Goal: Entertainment & Leisure: Consume media (video, audio)

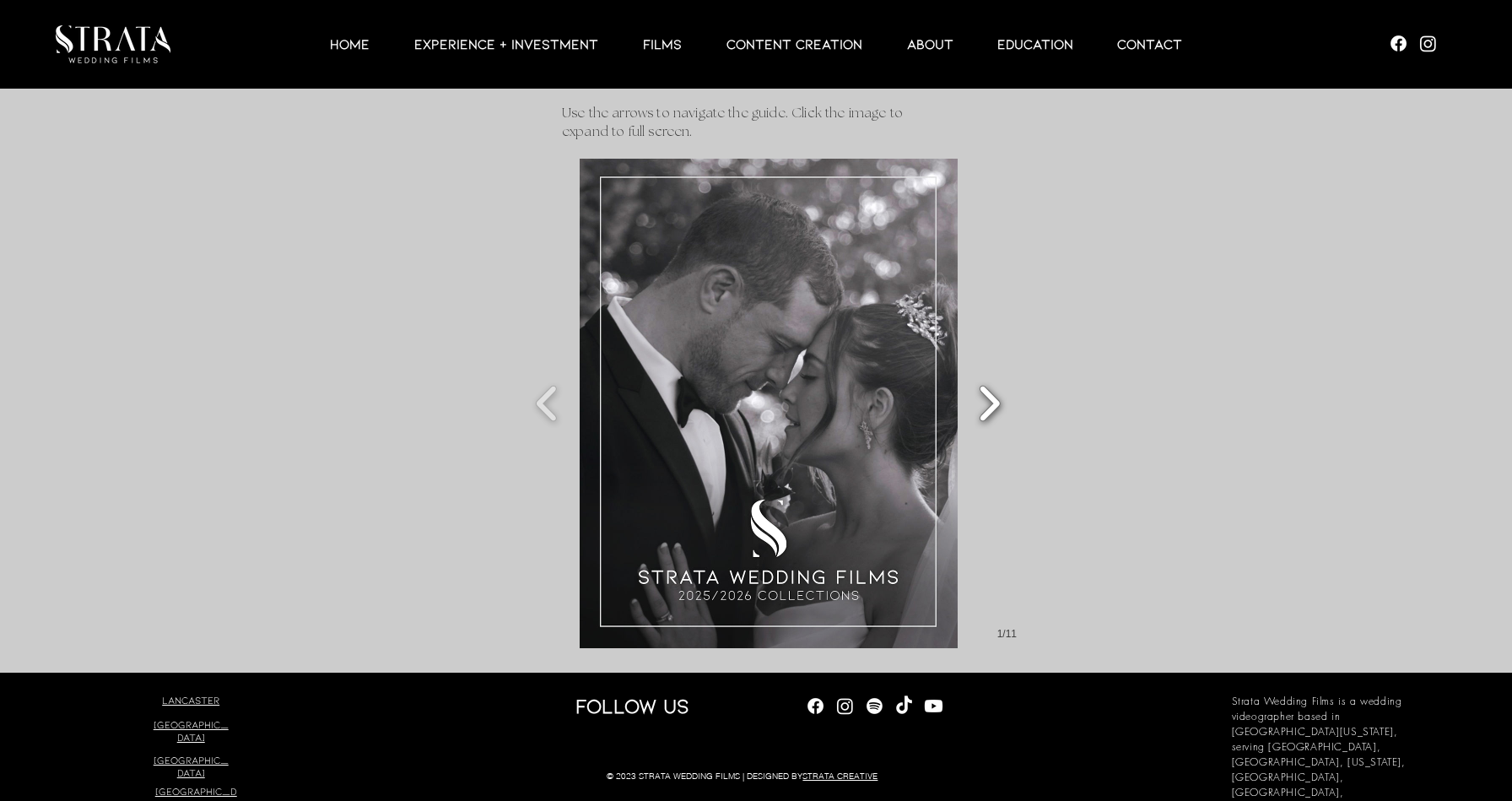
click at [994, 393] on button "Slide show gallery" at bounding box center [990, 403] width 38 height 59
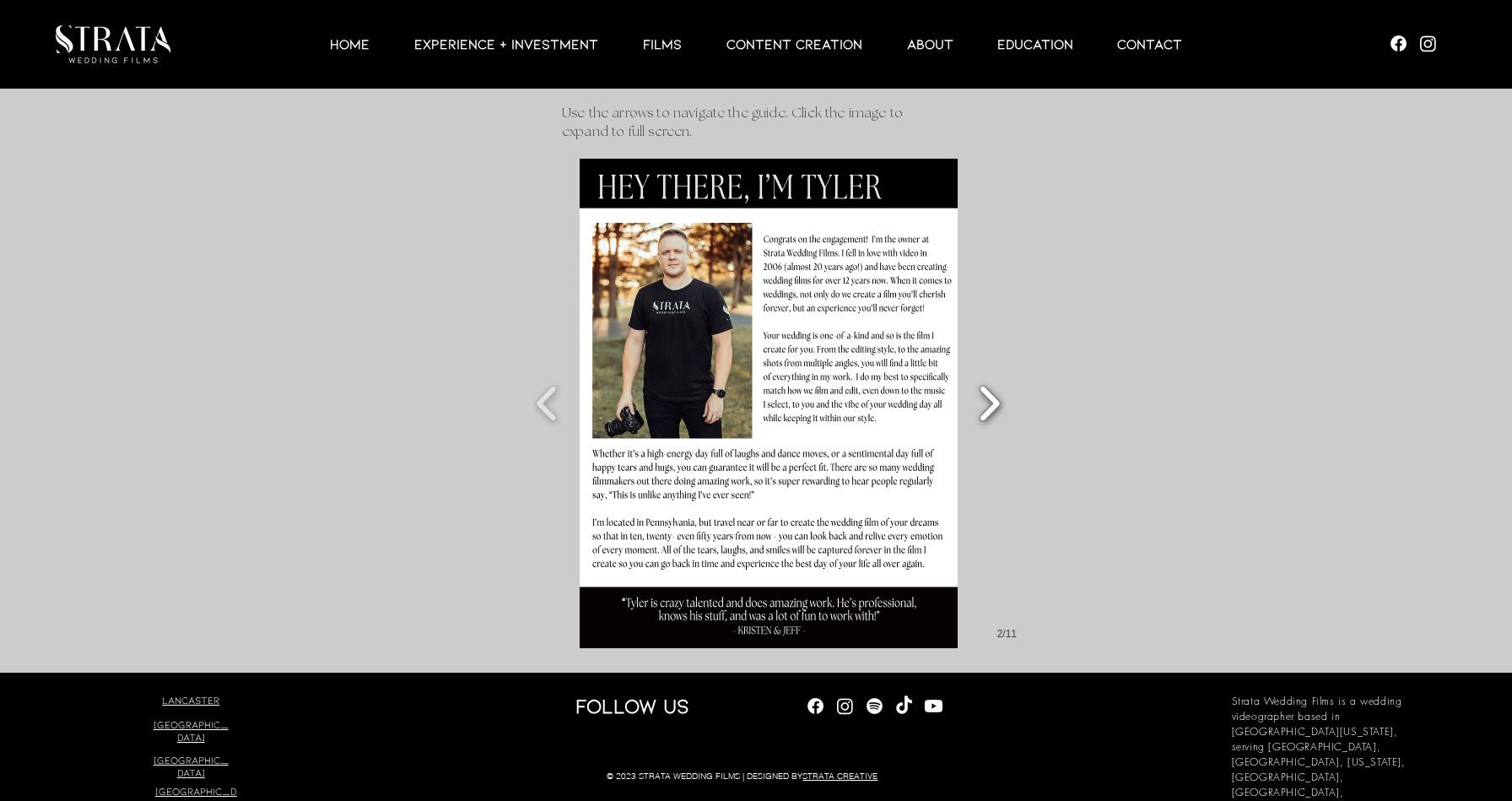
click at [993, 393] on button "Slide show gallery" at bounding box center [990, 403] width 38 height 59
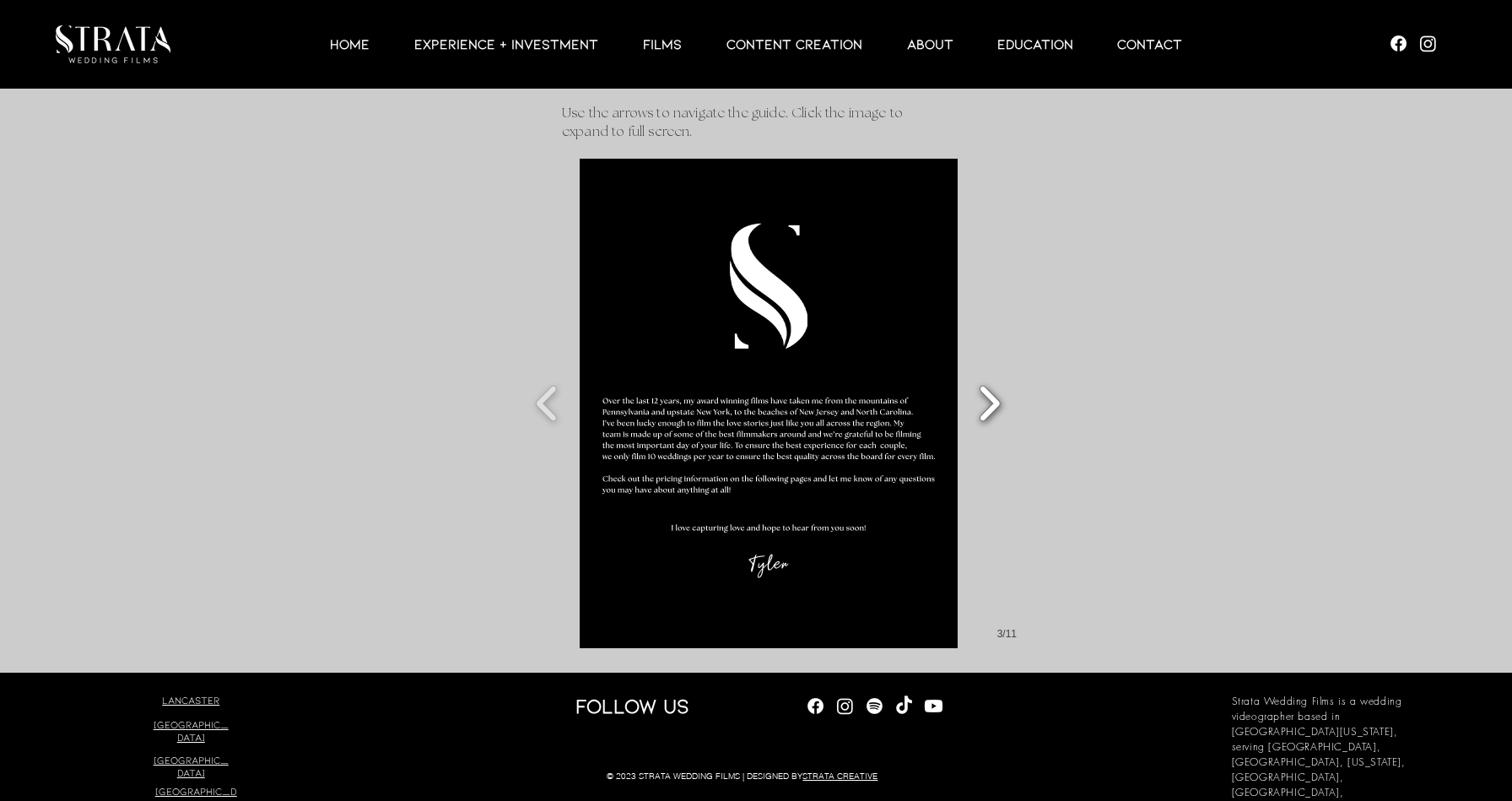
click at [993, 393] on button "Slide show gallery" at bounding box center [990, 403] width 38 height 59
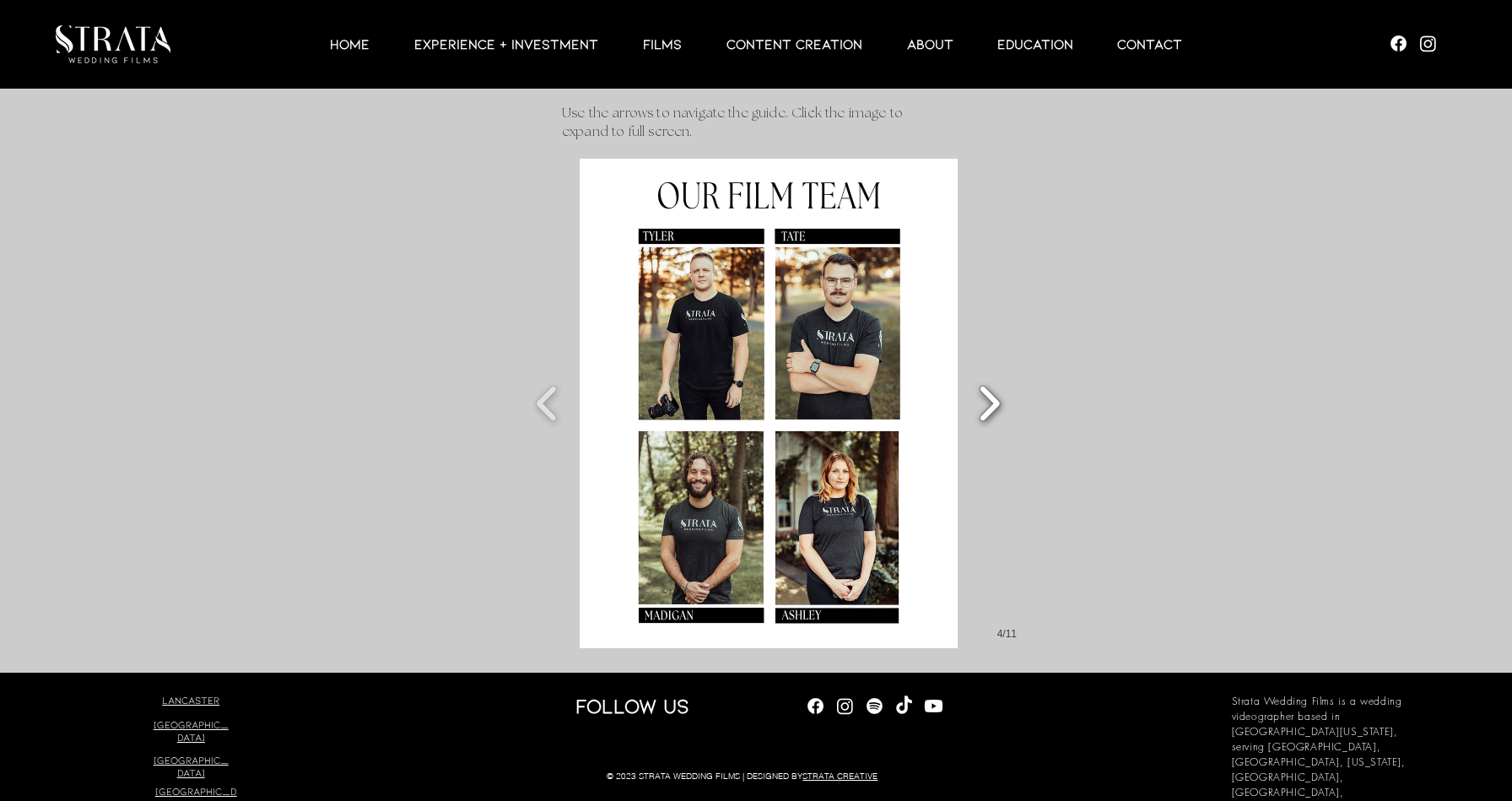
click at [993, 393] on button "Slide show gallery" at bounding box center [990, 403] width 38 height 59
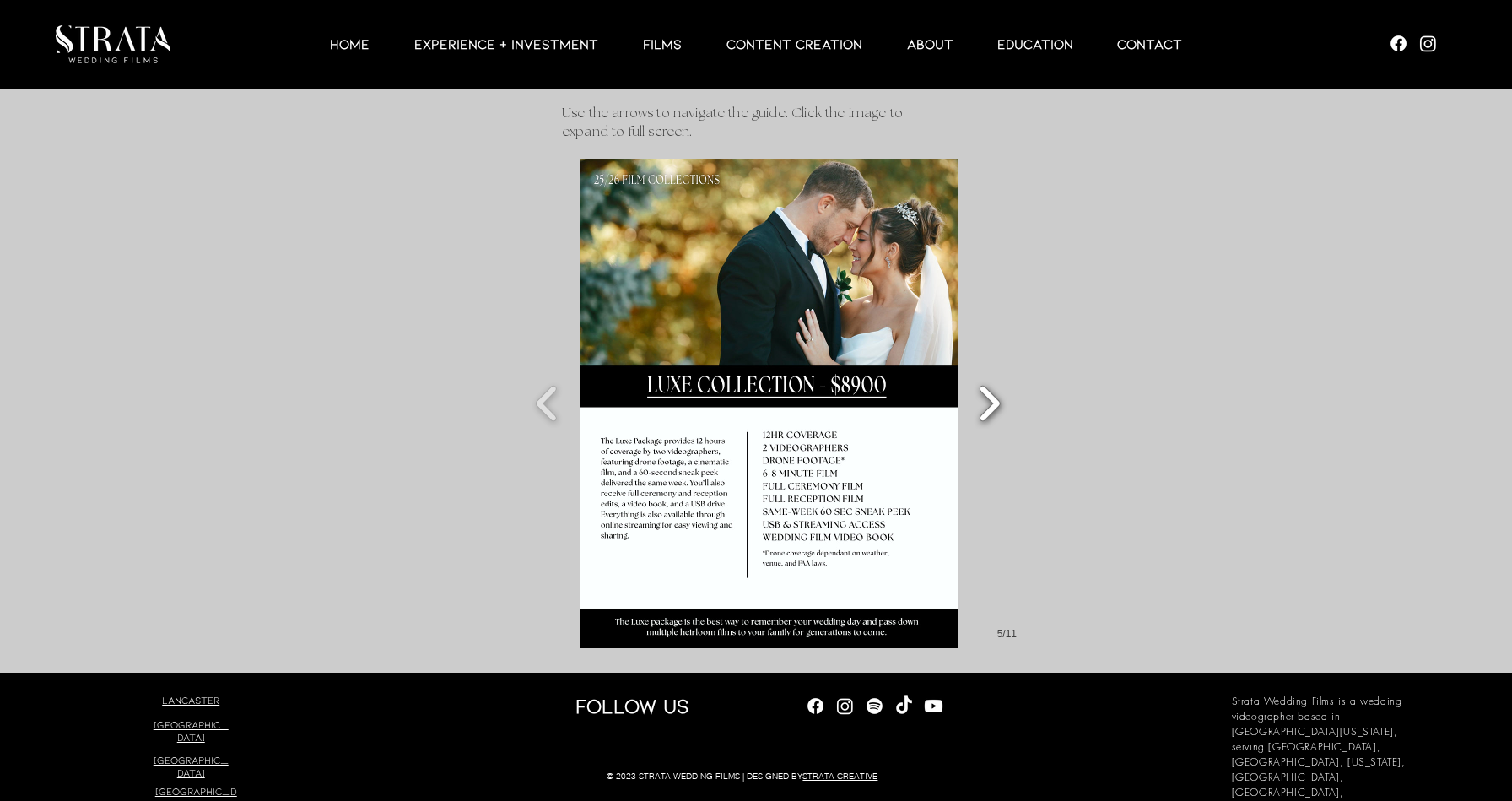
click at [994, 393] on button "Slide show gallery" at bounding box center [990, 403] width 38 height 59
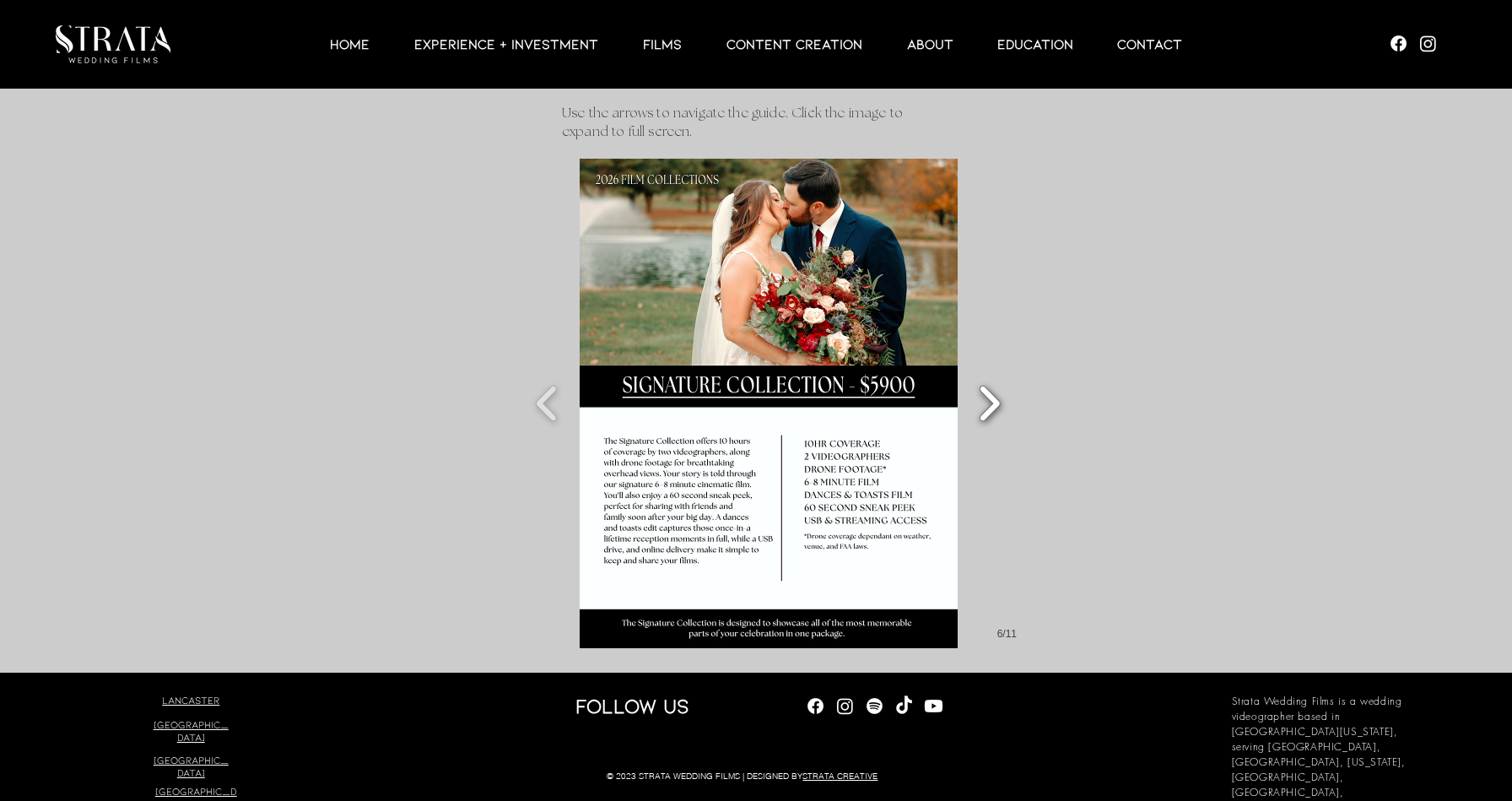
click at [992, 393] on button "Slide show gallery" at bounding box center [990, 403] width 38 height 59
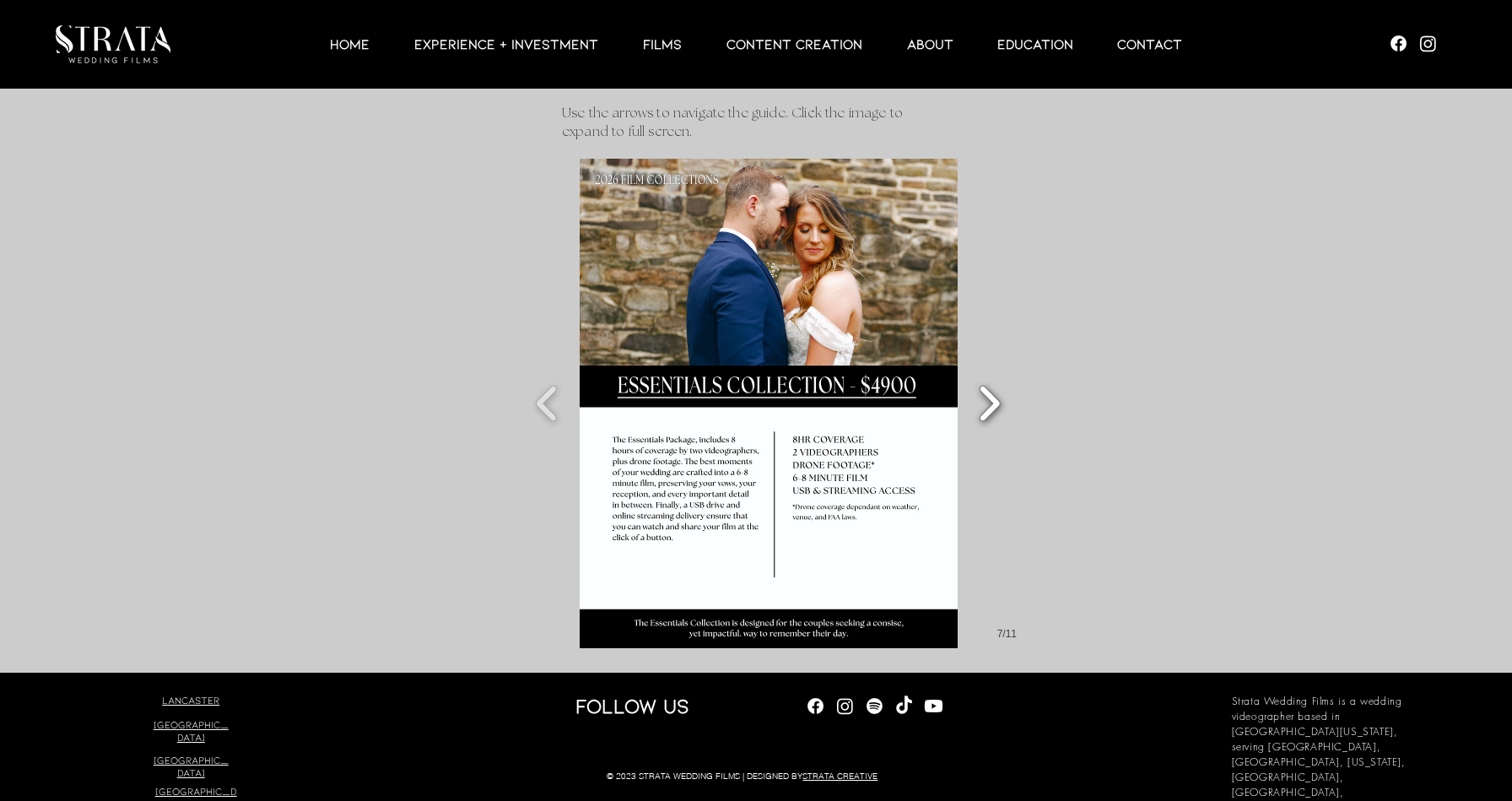
click at [992, 393] on button "Slide show gallery" at bounding box center [990, 403] width 38 height 59
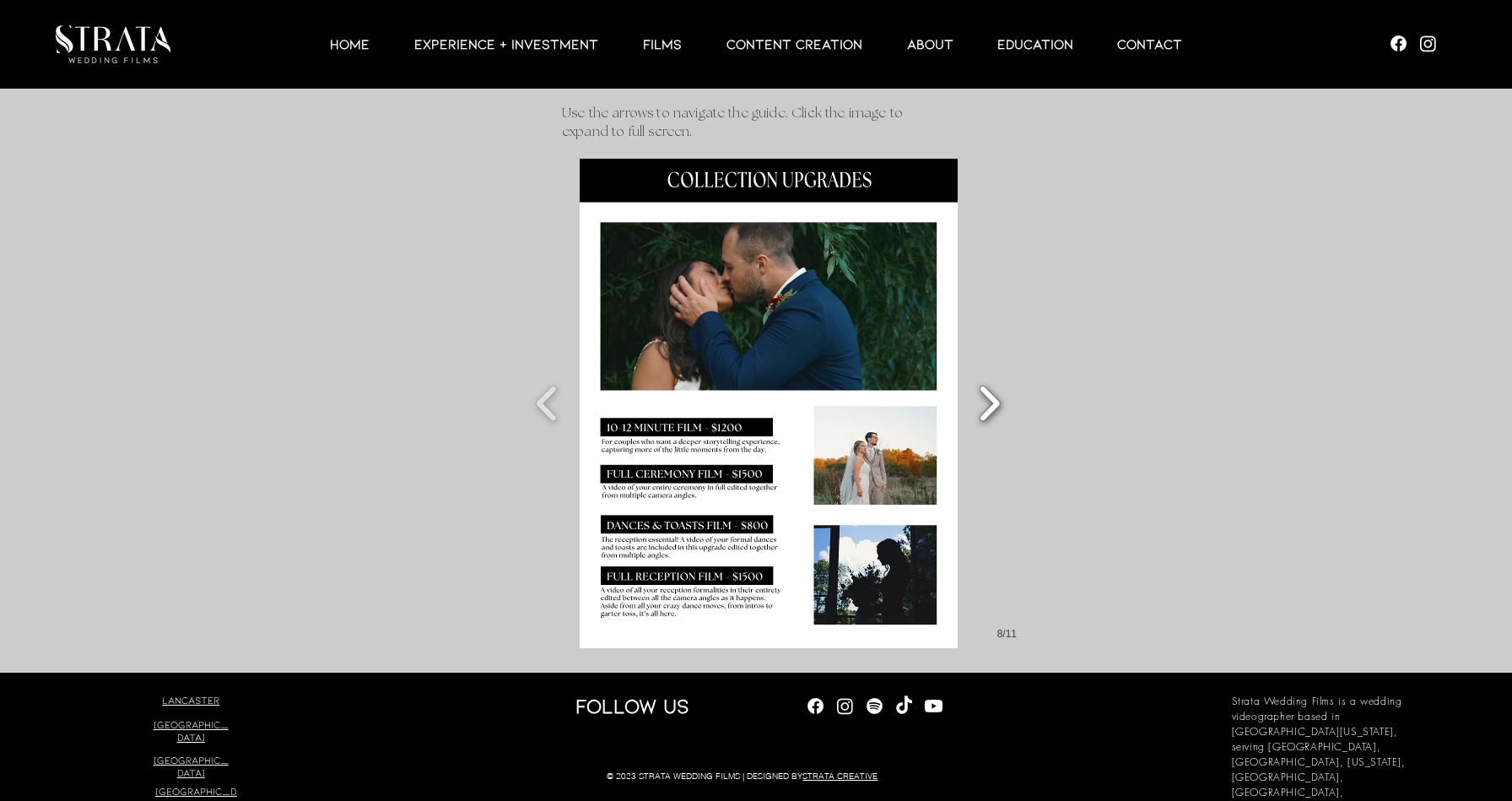
click at [994, 394] on button "Slide show gallery" at bounding box center [990, 403] width 38 height 59
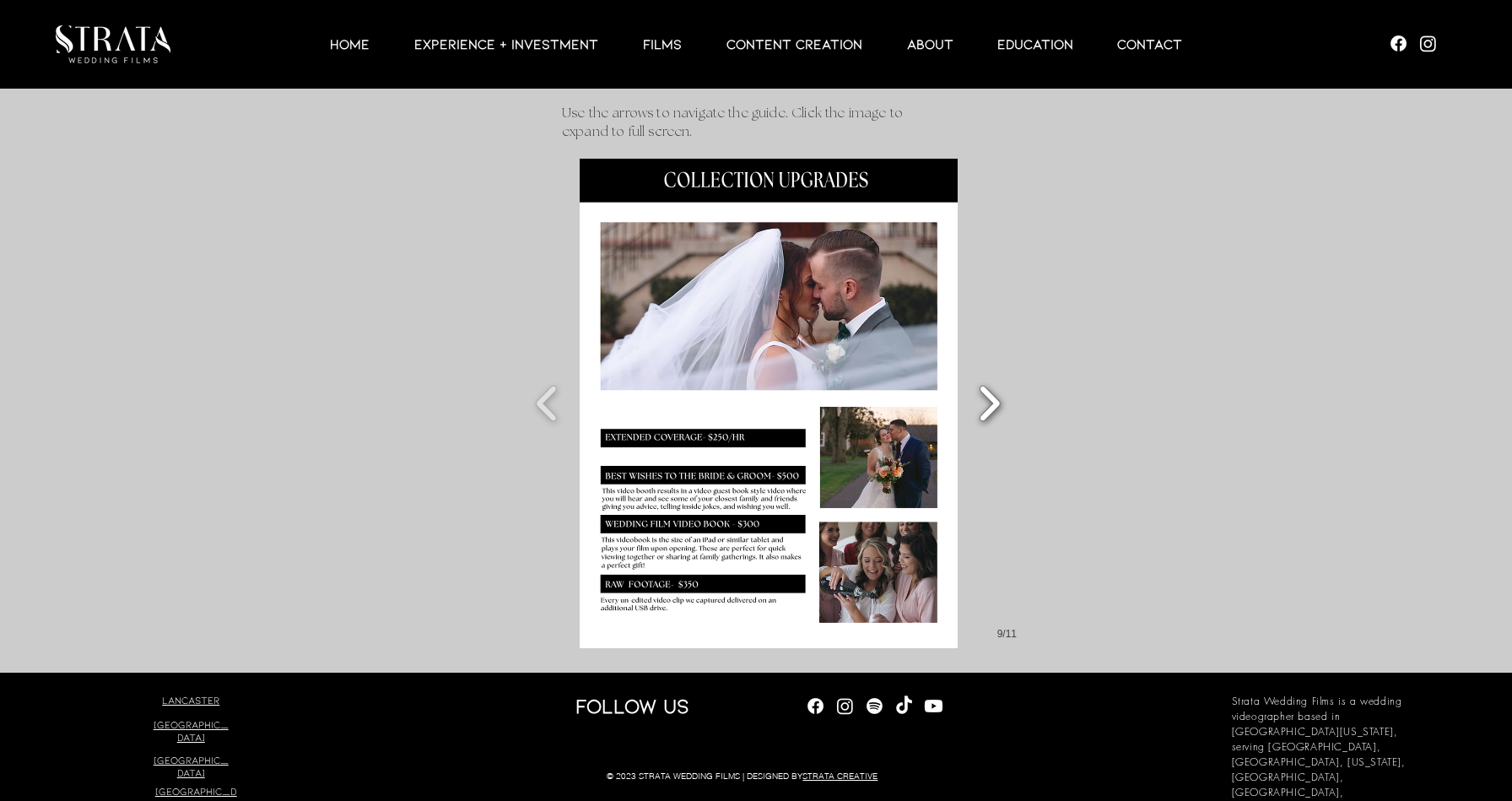
click at [992, 393] on button "Slide show gallery" at bounding box center [990, 403] width 38 height 59
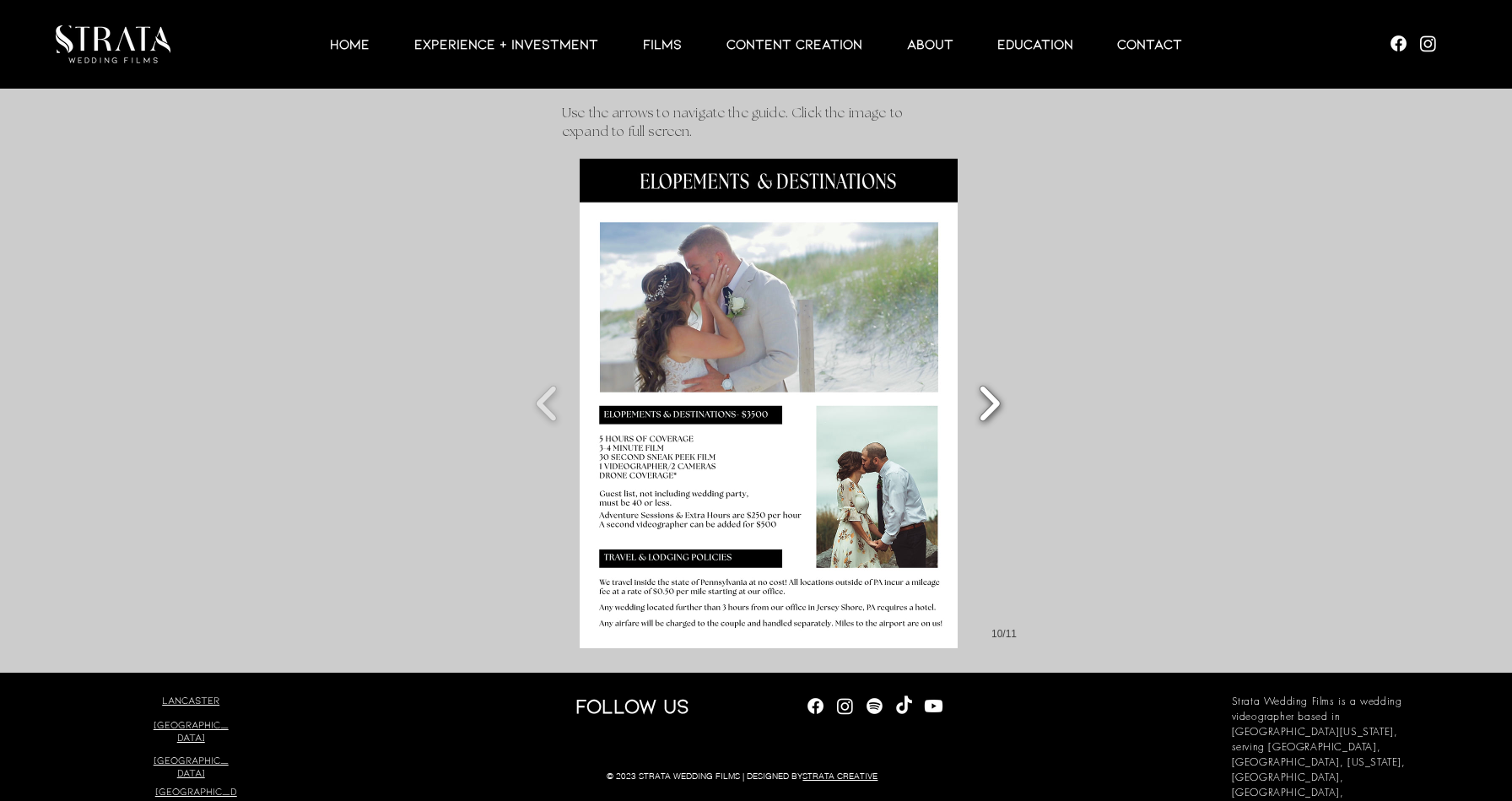
click at [992, 393] on button "Slide show gallery" at bounding box center [990, 403] width 38 height 59
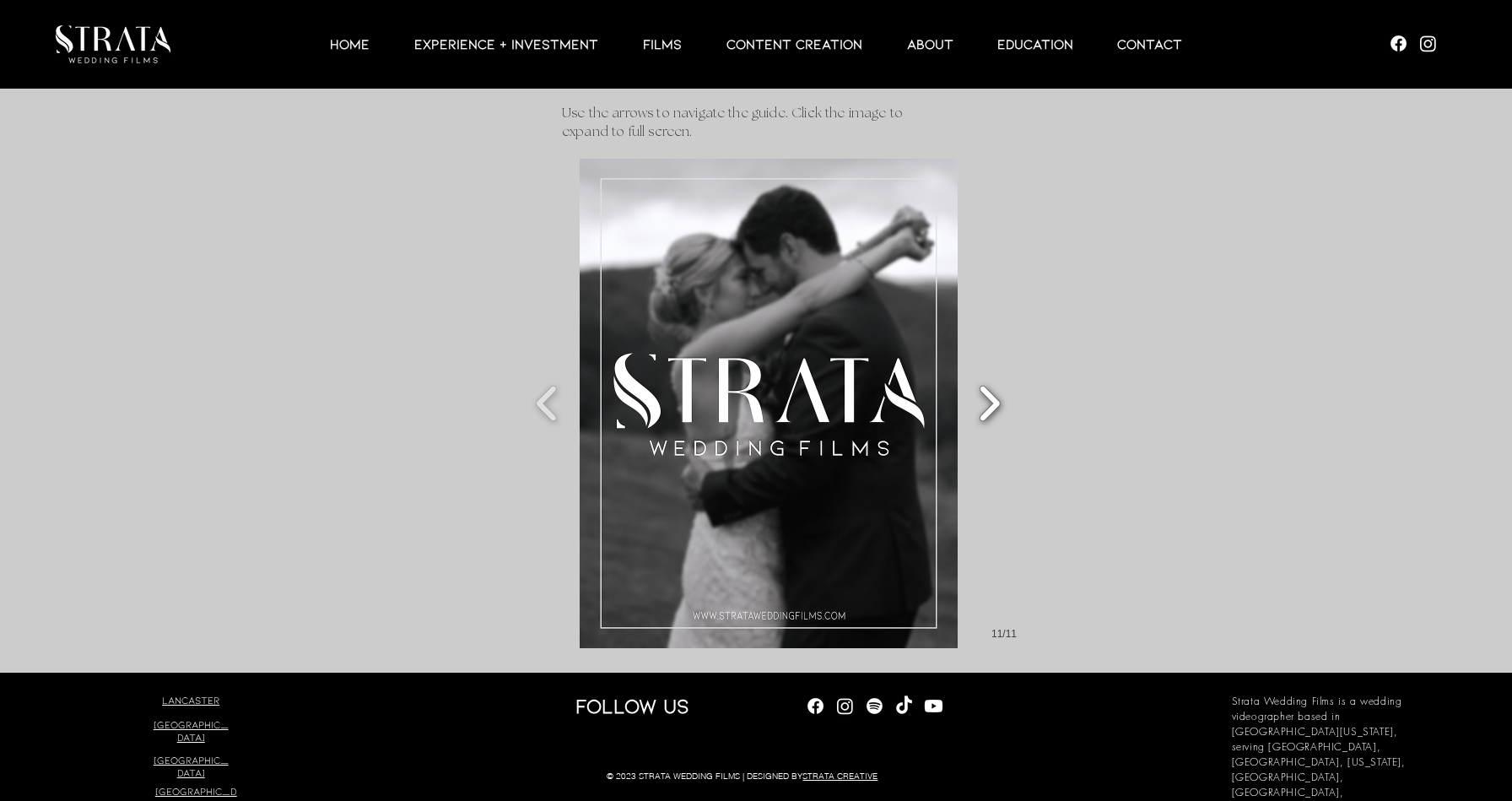
click at [990, 393] on button "Slide show gallery" at bounding box center [990, 403] width 38 height 59
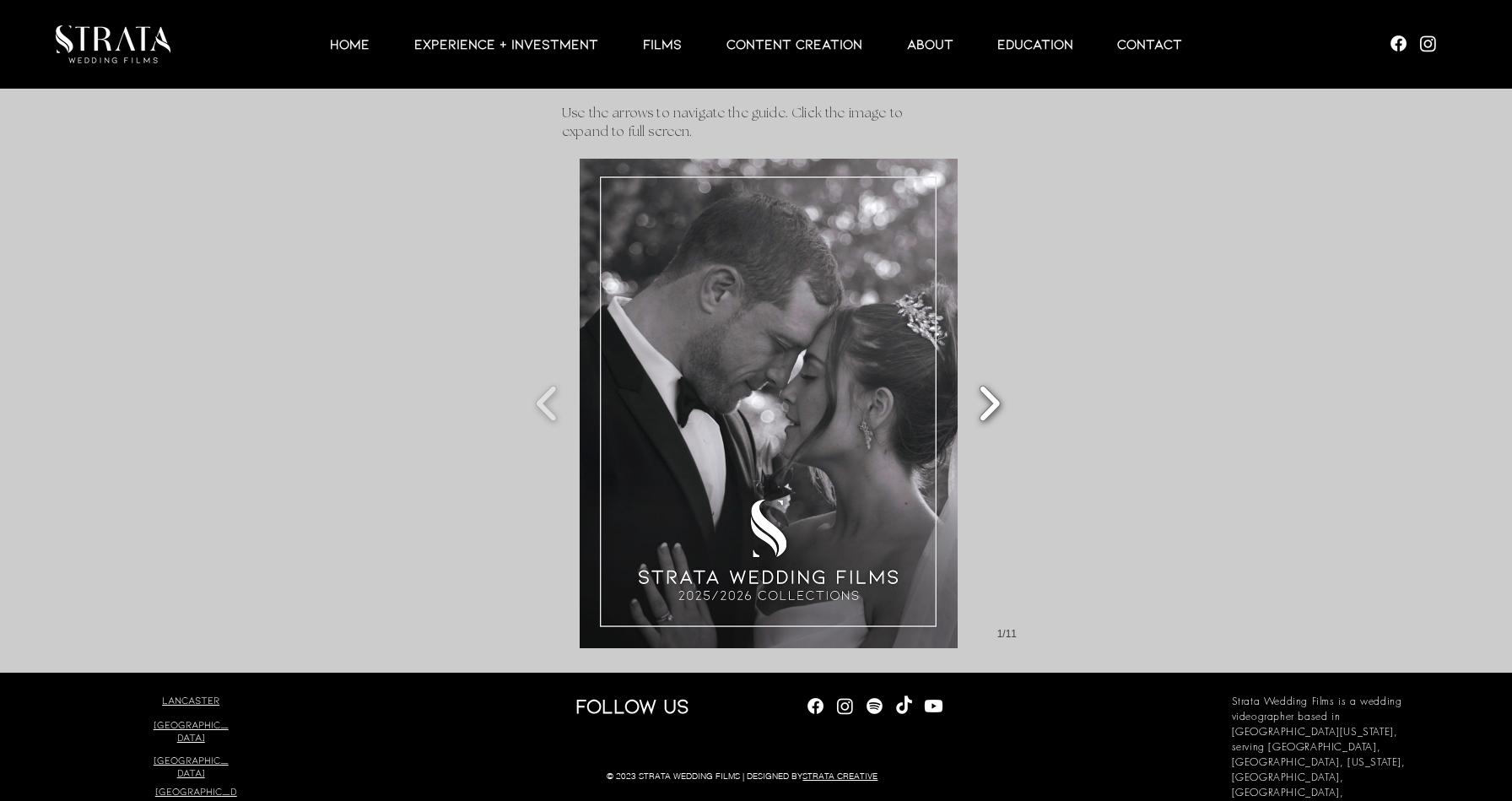
click at [990, 393] on button "Slide show gallery" at bounding box center [990, 403] width 38 height 59
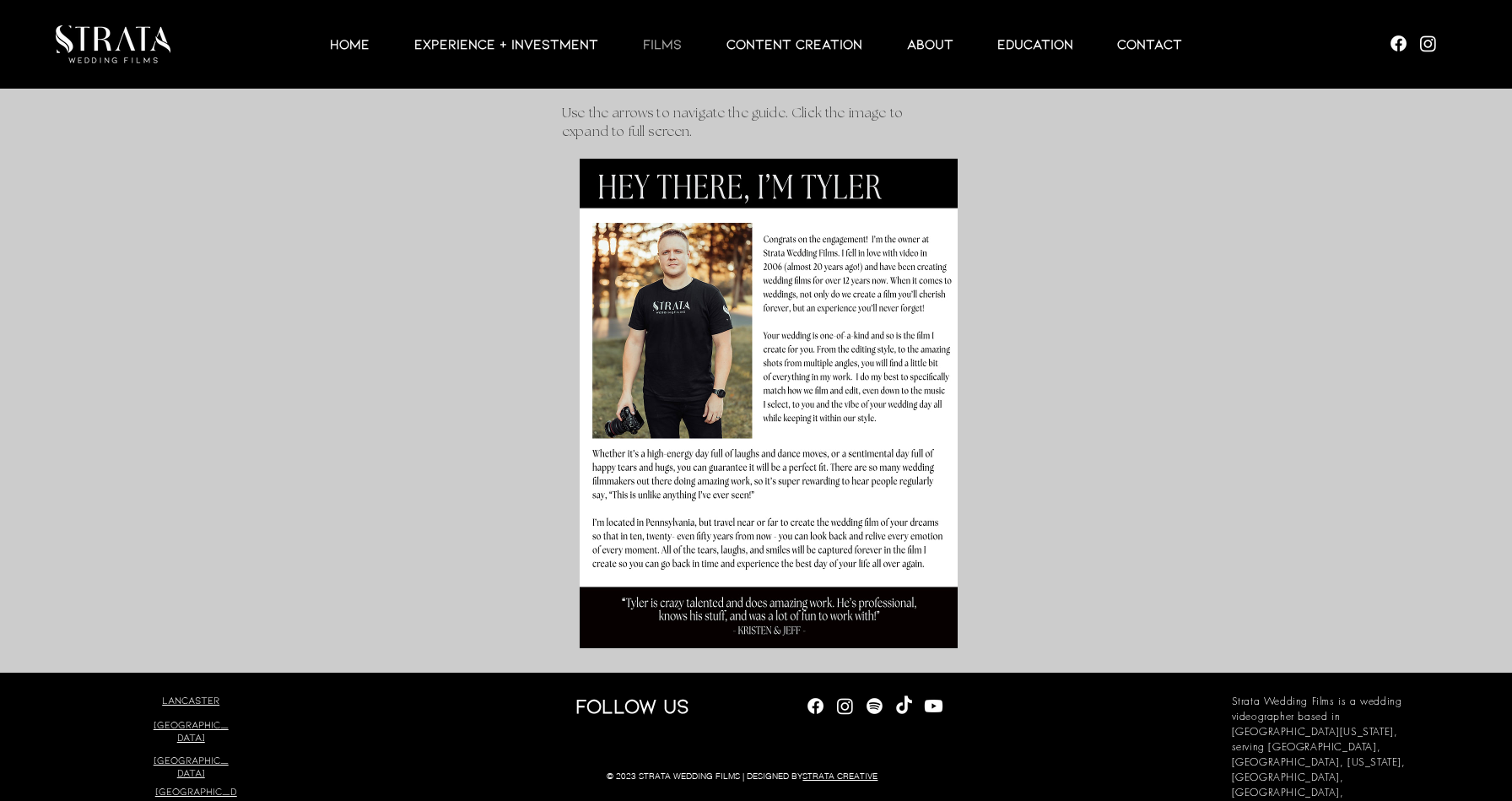
click at [664, 46] on p "Films" at bounding box center [662, 43] width 56 height 20
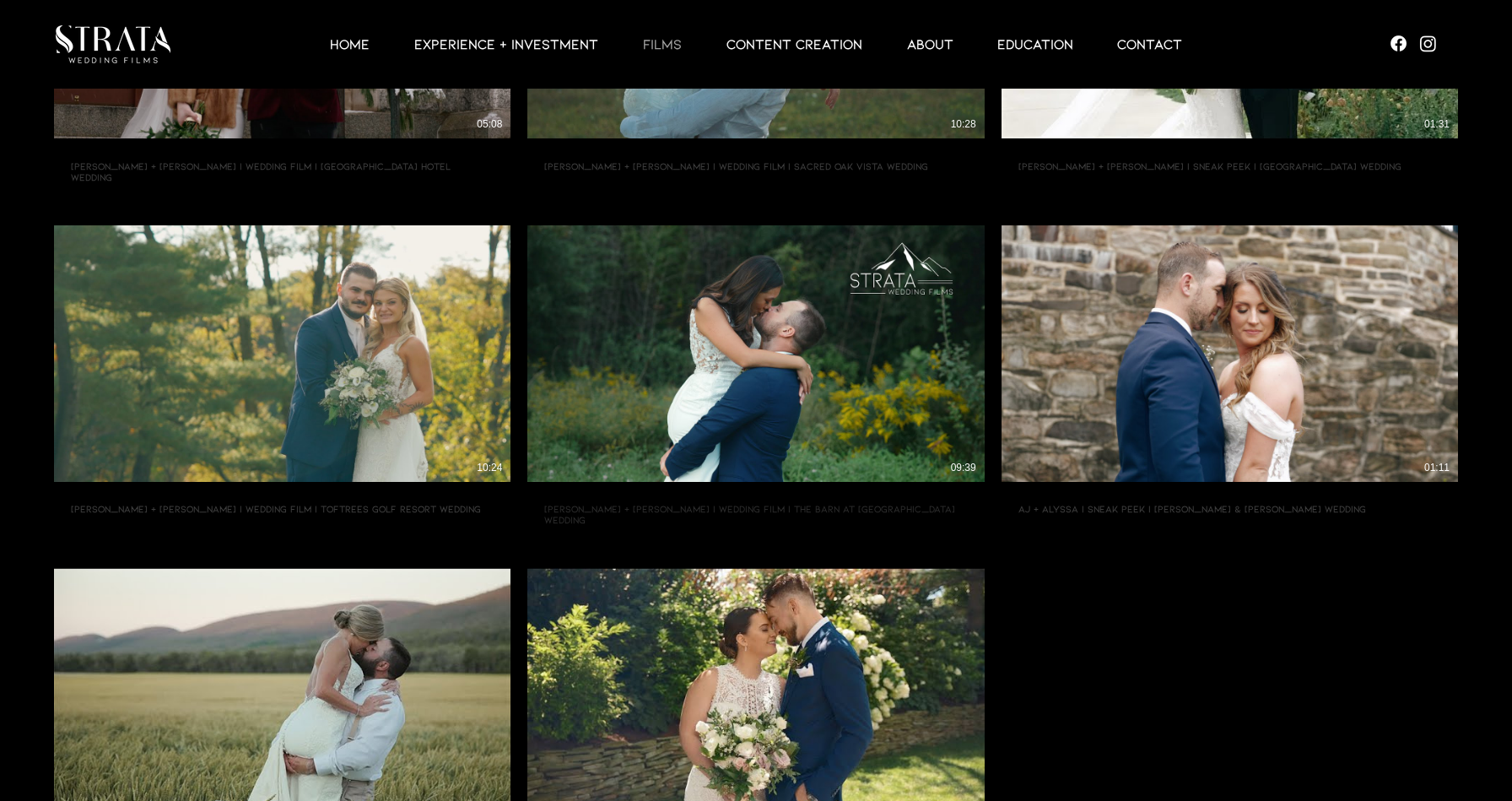
scroll to position [1002, 0]
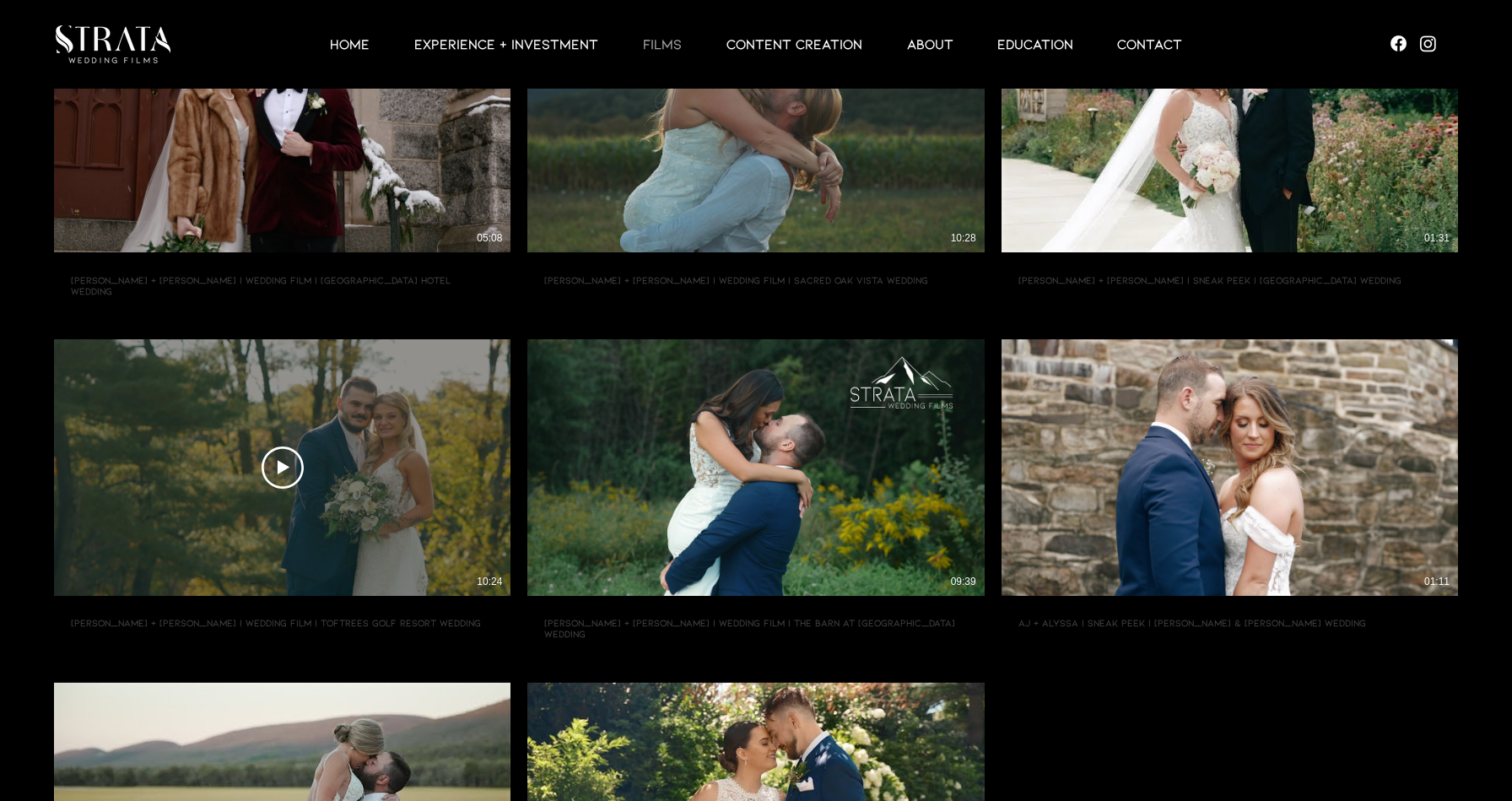
click at [330, 444] on div "Play Video Play Video 10:24" at bounding box center [282, 468] width 456 height 257
type input "[URL][DOMAIN_NAME]"
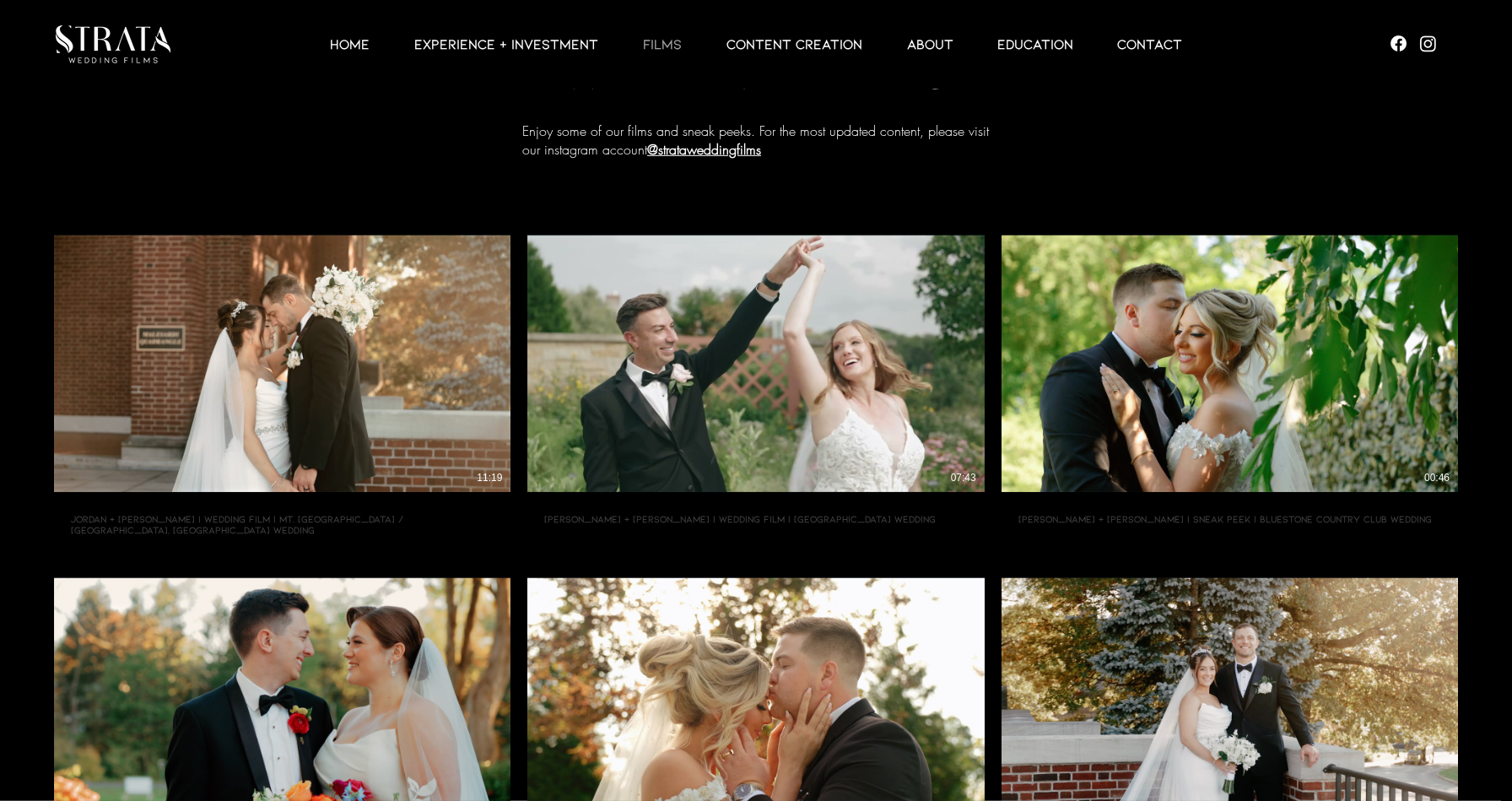
scroll to position [0, 0]
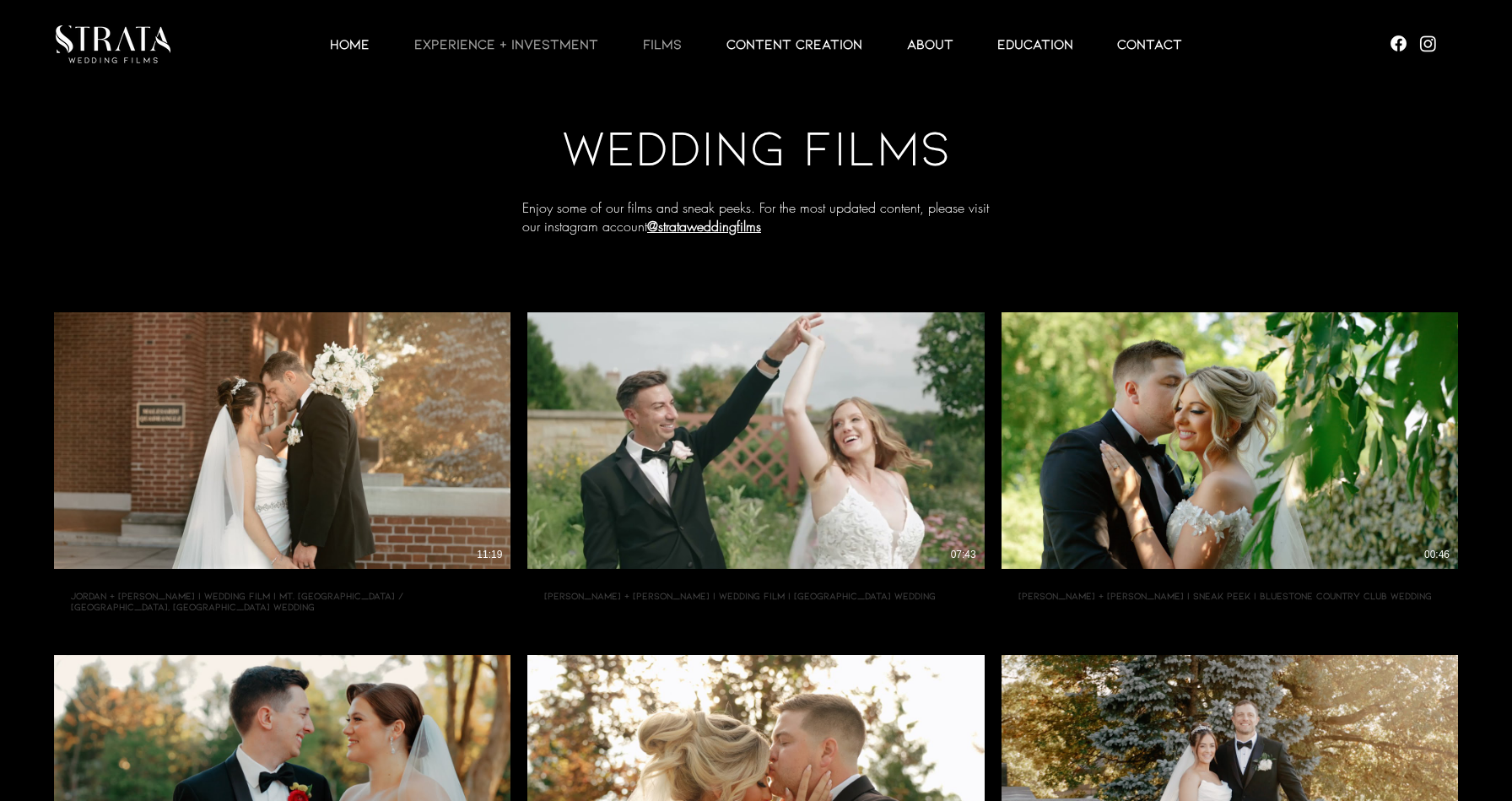
click at [531, 49] on p "EXPERIENCE + INVESTMENT" at bounding box center [507, 43] width 201 height 20
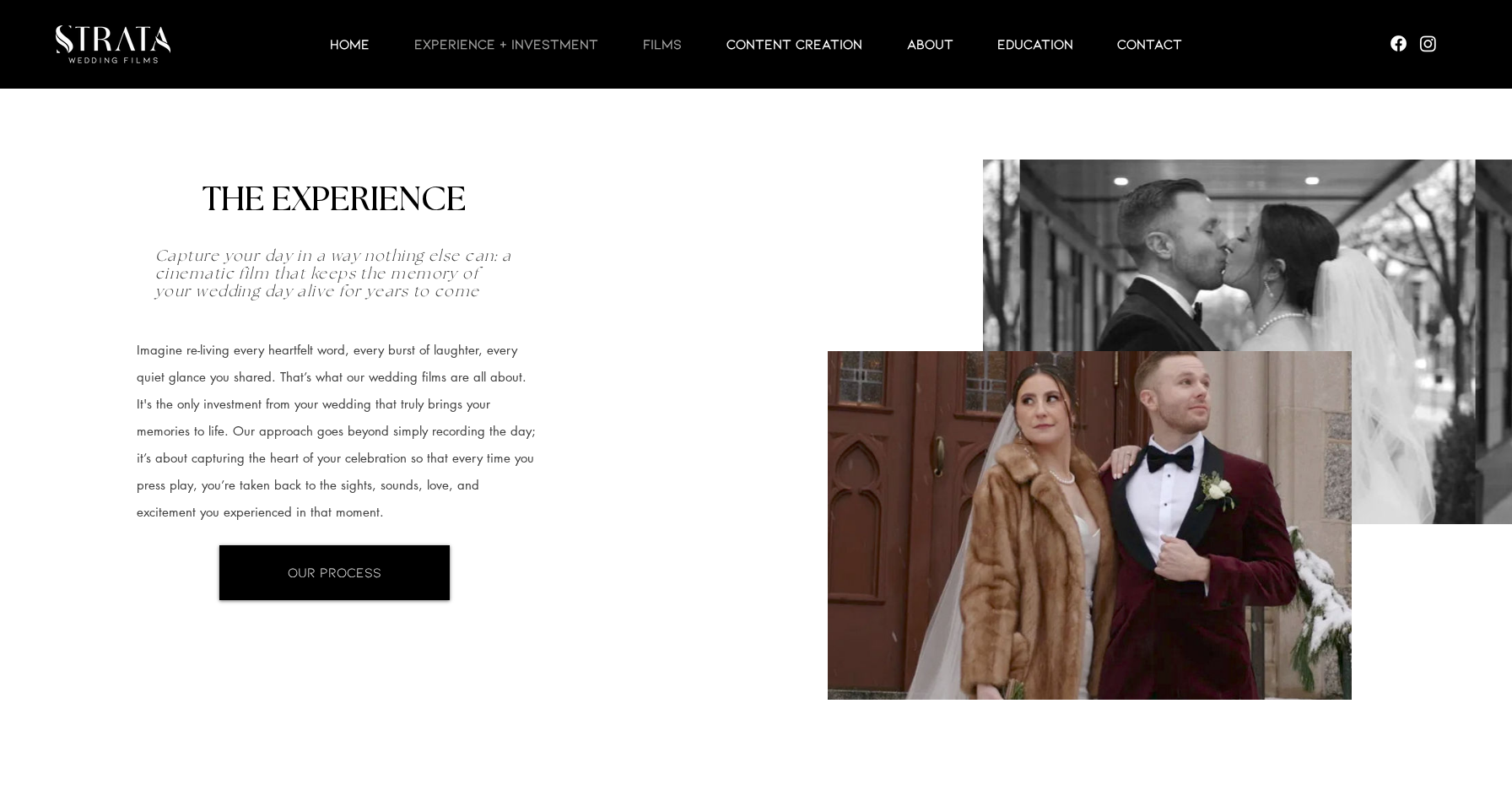
click at [662, 41] on p "Films" at bounding box center [662, 43] width 56 height 20
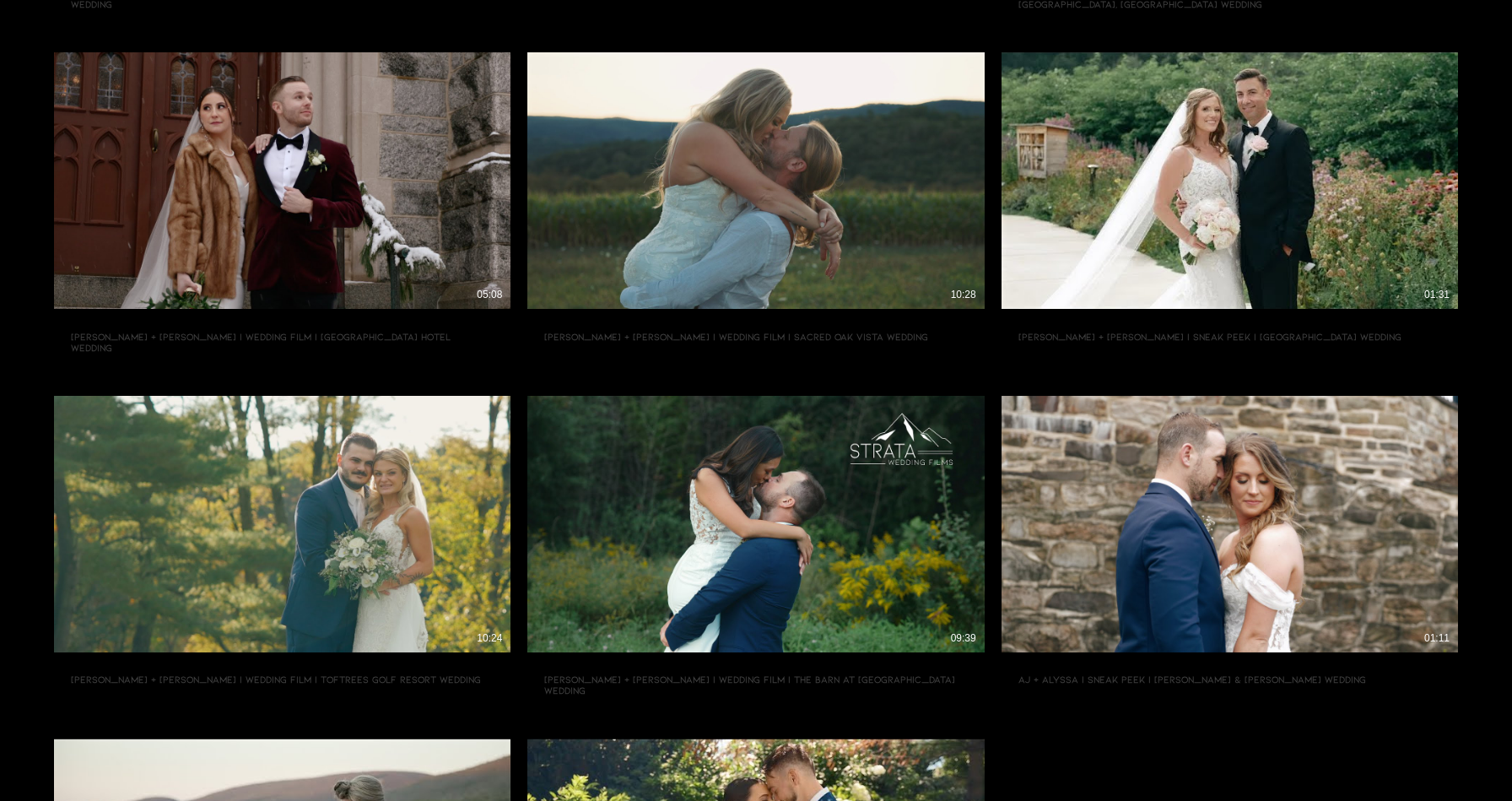
scroll to position [1384, 0]
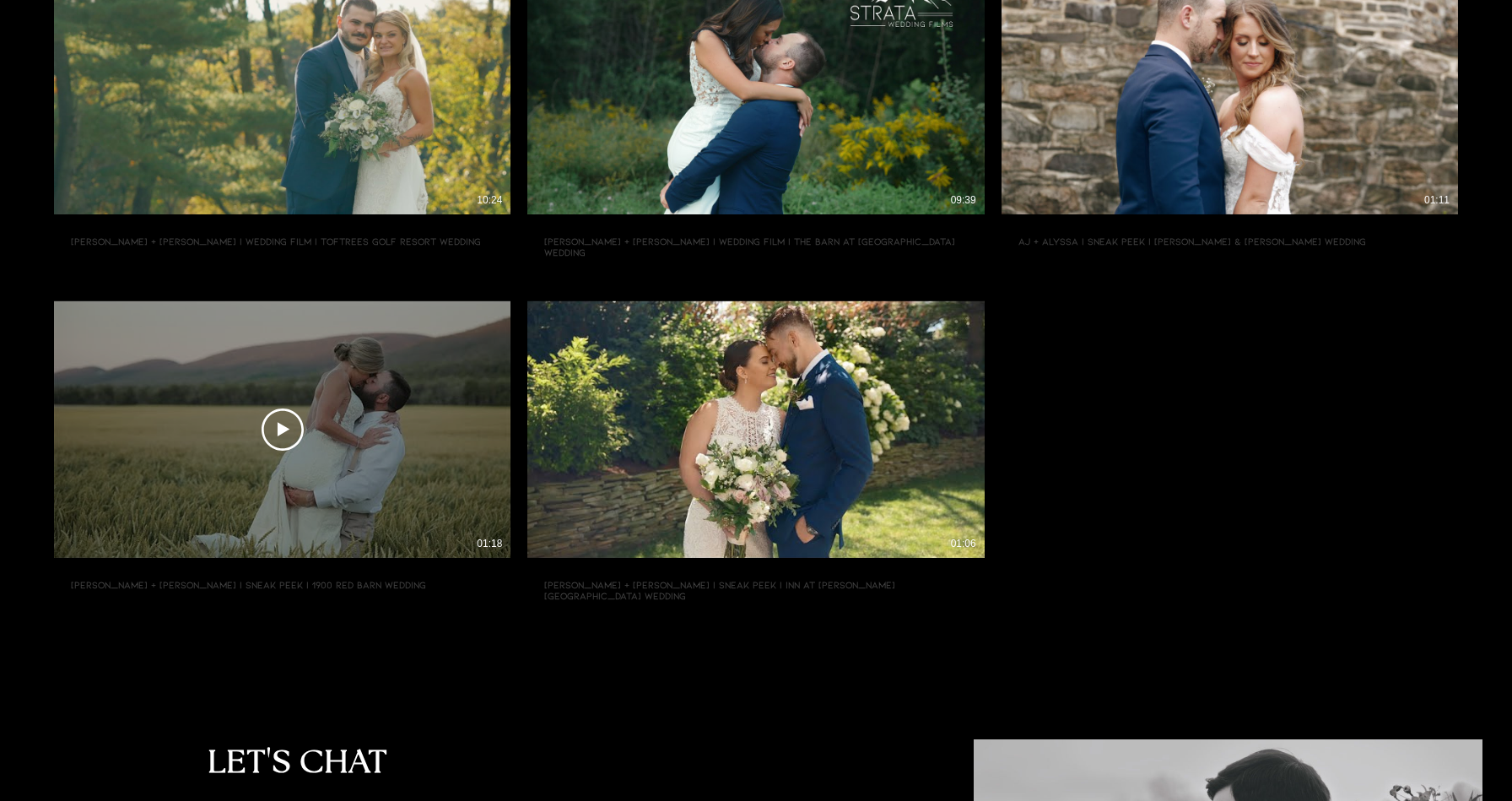
click at [412, 400] on div "Play Video Play Video 01:18" at bounding box center [282, 429] width 456 height 257
type input "[URL][DOMAIN_NAME]"
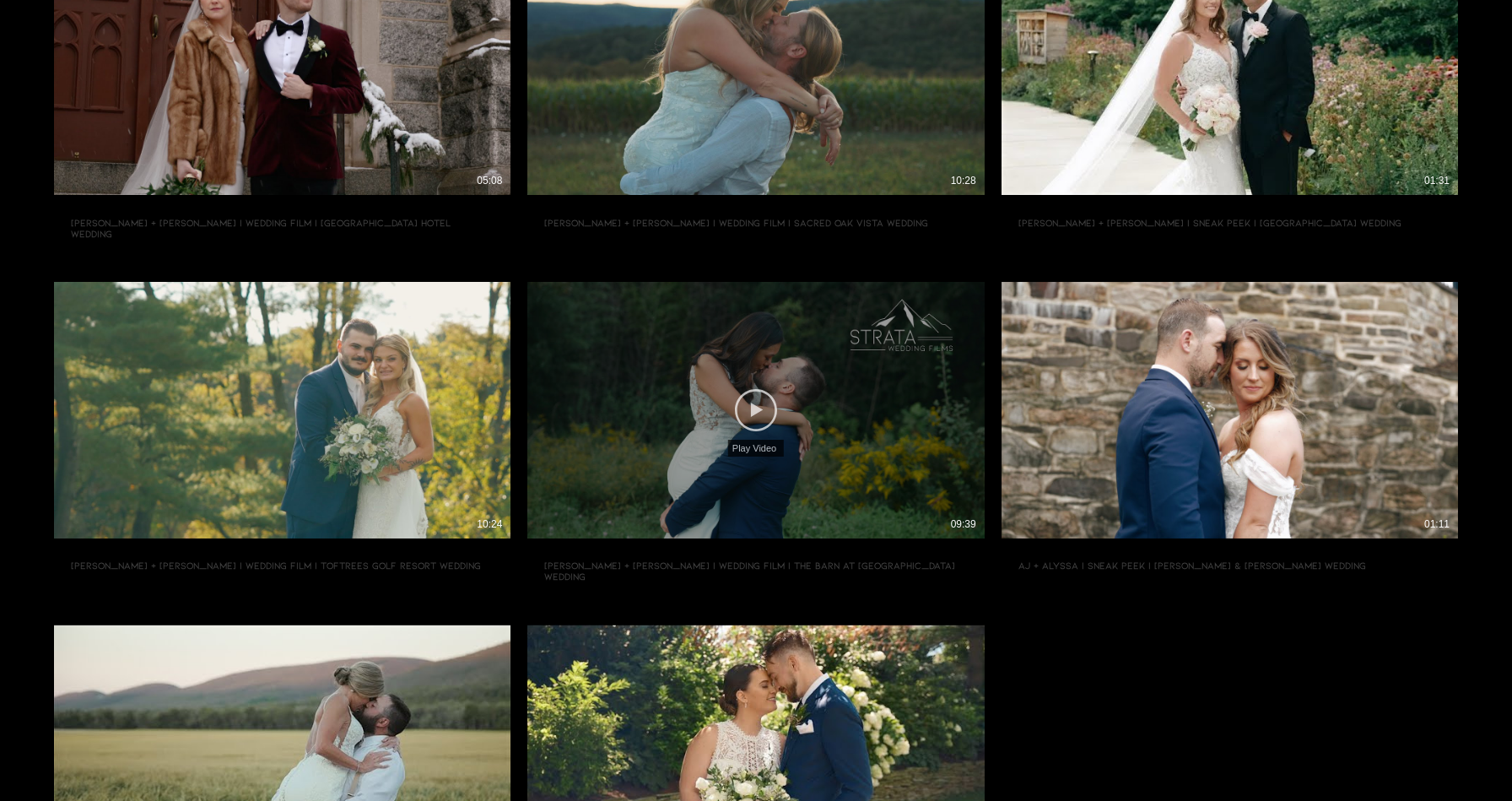
scroll to position [986, 0]
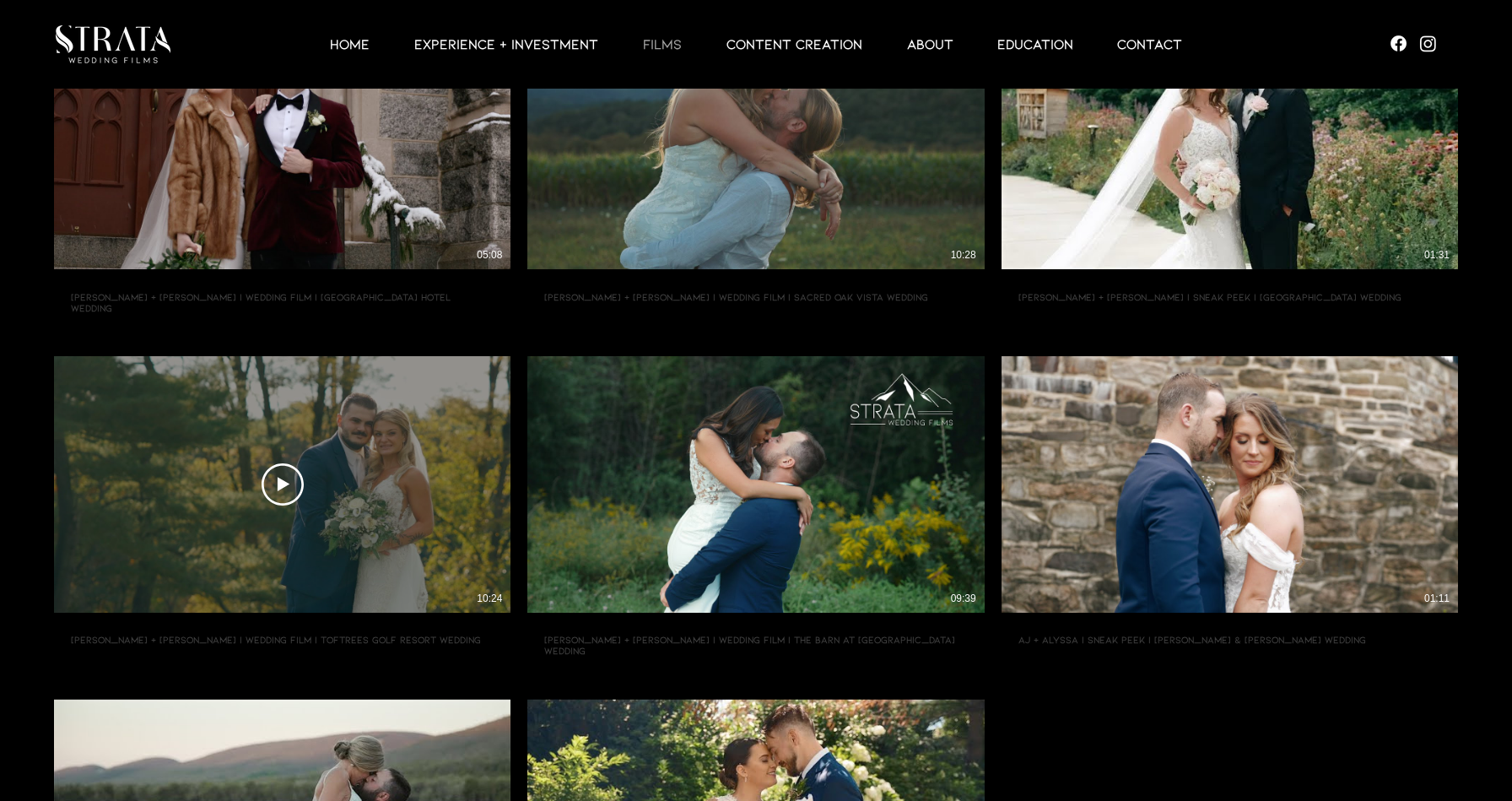
click at [354, 438] on div "Play Video Play Video 10:24" at bounding box center [282, 485] width 456 height 257
type input "[URL][DOMAIN_NAME]"
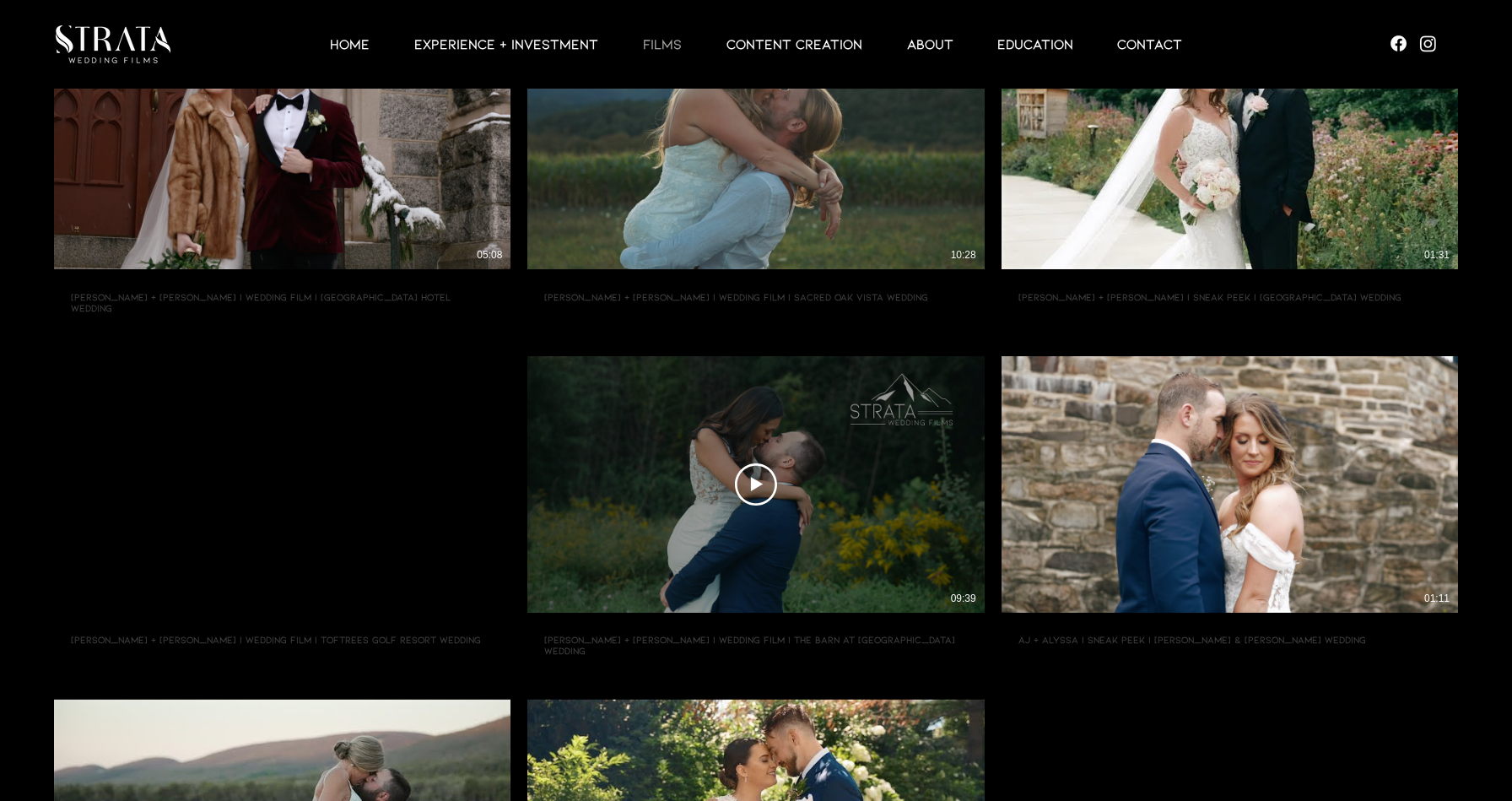
click at [624, 488] on div "Play Video Play Video 09:39" at bounding box center [755, 485] width 456 height 257
type input "[URL][DOMAIN_NAME]"
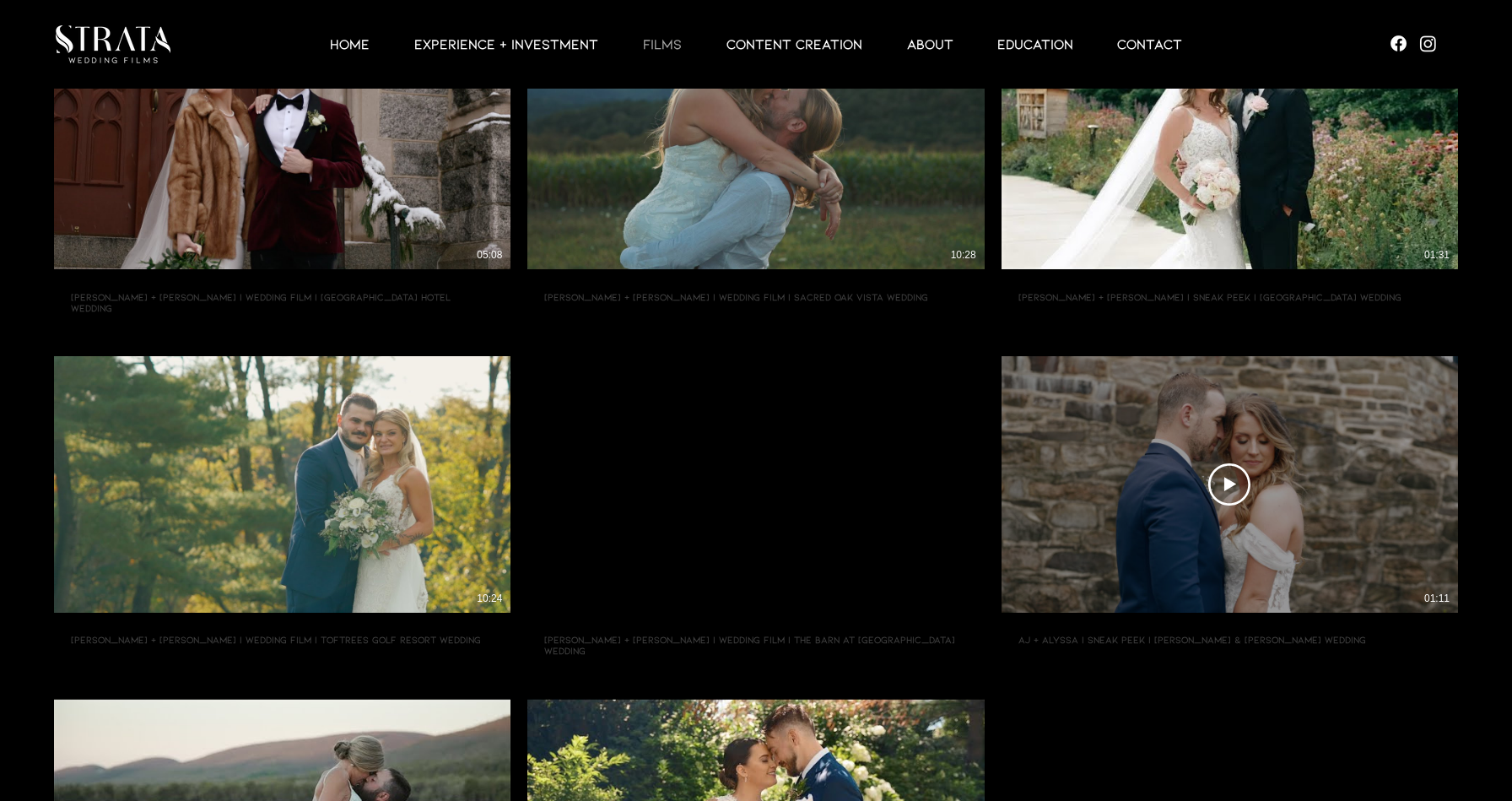
click at [1267, 424] on div "Play Video Play Video 01:11" at bounding box center [1229, 485] width 456 height 257
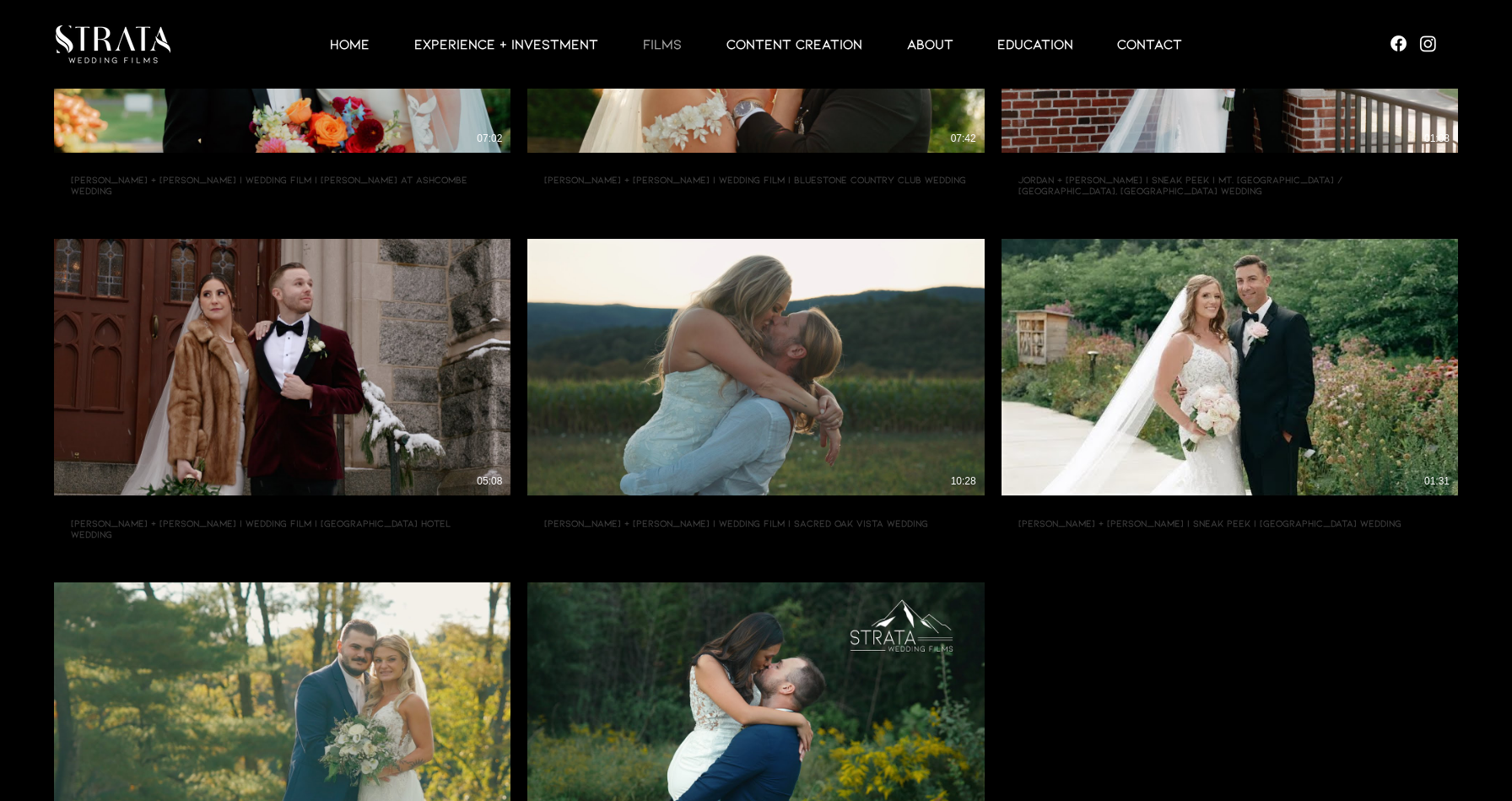
scroll to position [759, 0]
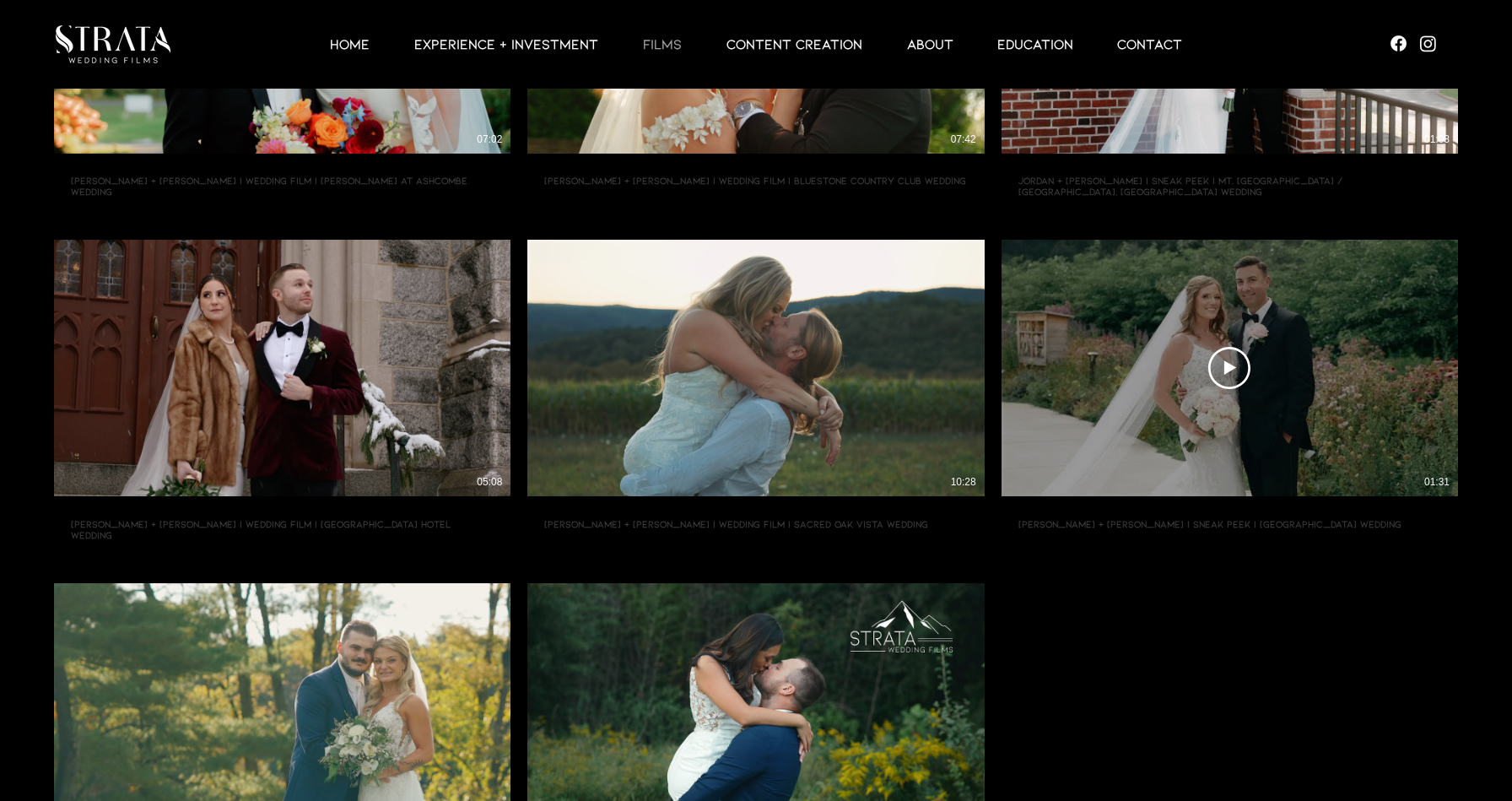
click at [1204, 406] on div "Play Video Play Video 01:31" at bounding box center [1229, 368] width 456 height 257
type input "[URL][DOMAIN_NAME]"
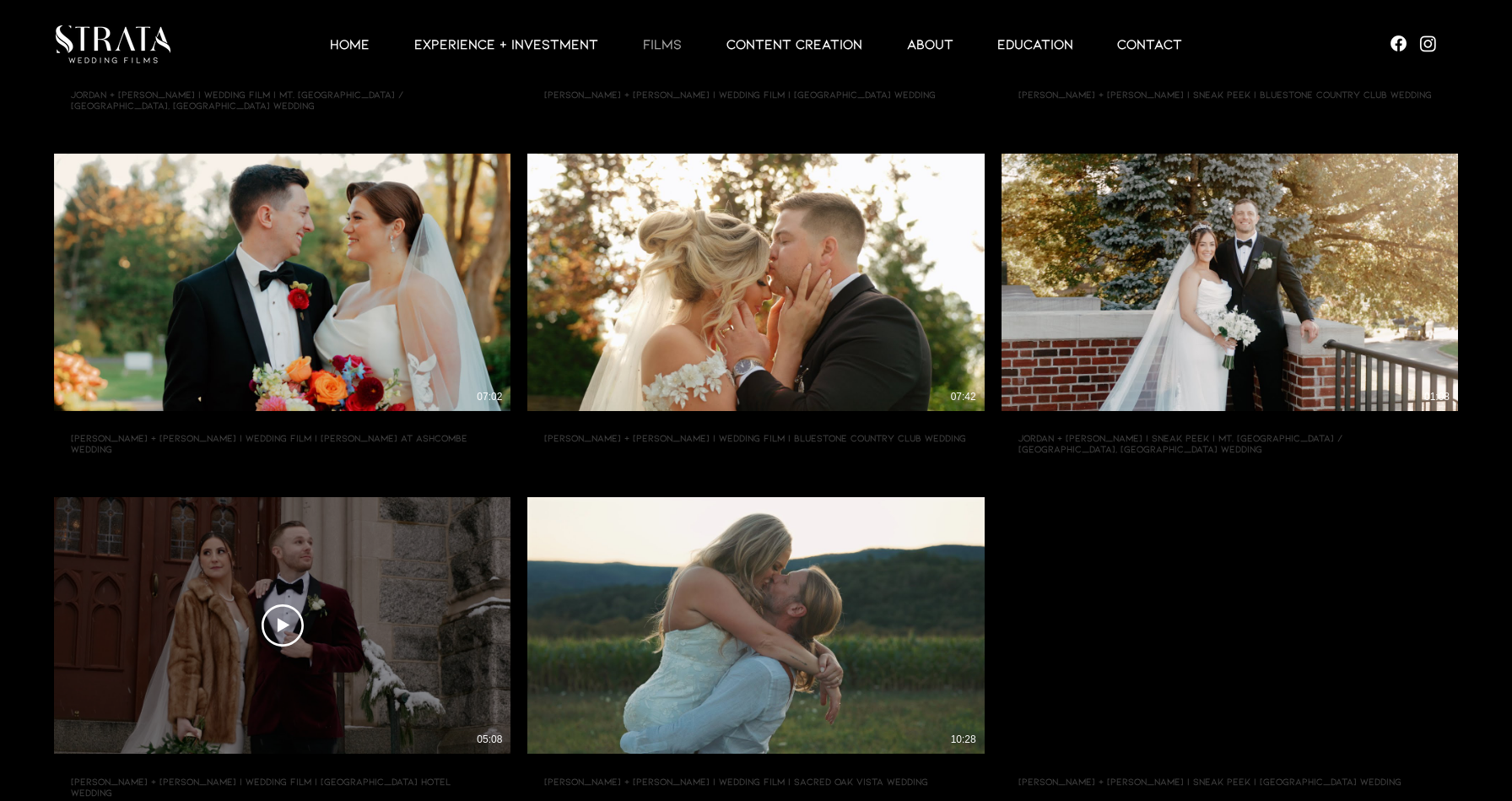
scroll to position [0, 0]
